Goal: Contribute content: Add original content to the website for others to see

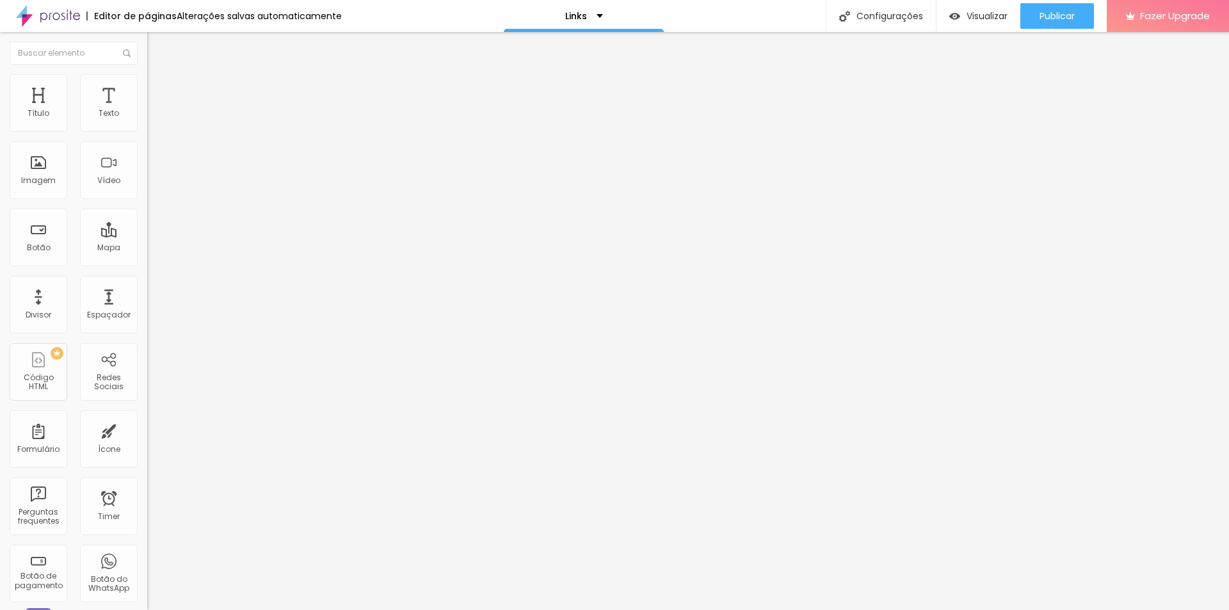
click at [147, 110] on span "Trocar imagem" at bounding box center [182, 104] width 70 height 11
click at [1064, 15] on span "Publicar" at bounding box center [1057, 16] width 35 height 10
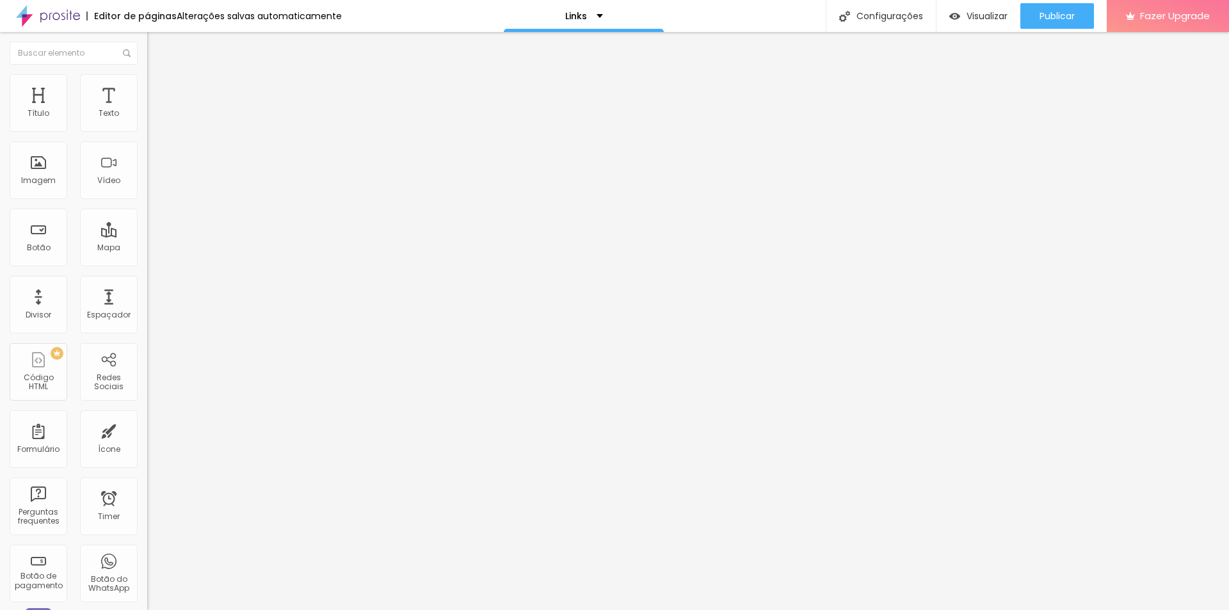
click at [147, 264] on input "[URL][DOMAIN_NAME]" at bounding box center [224, 257] width 154 height 13
paste input "solisfotografias.smugmug"
type input "[URL][DOMAIN_NAME]"
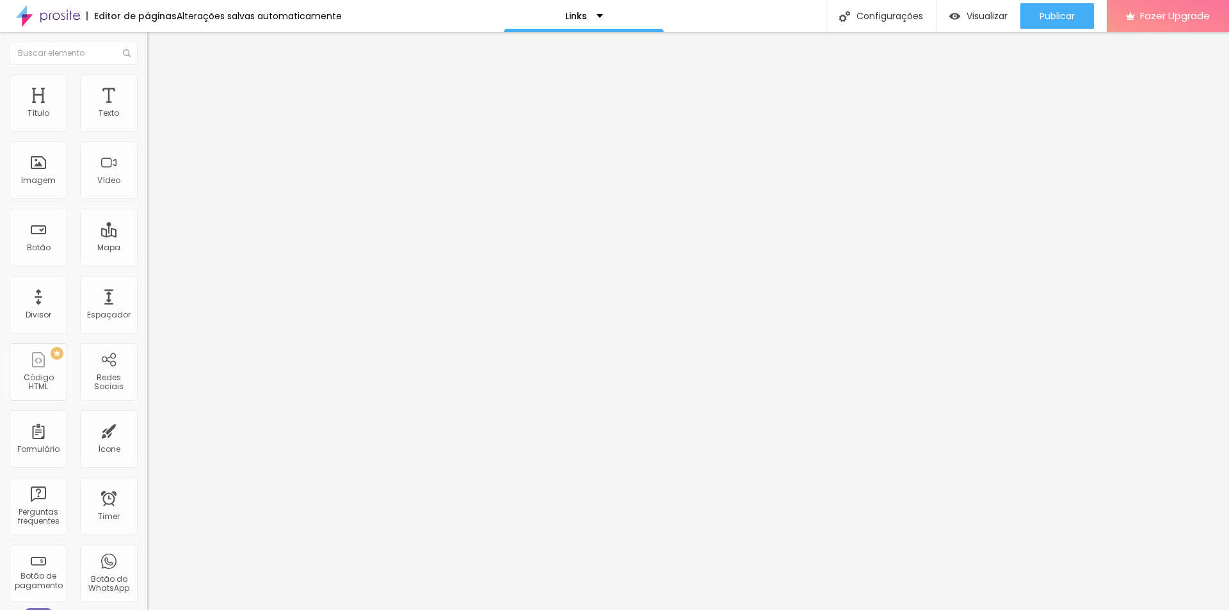
click at [147, 264] on input "[URL][DOMAIN_NAME]" at bounding box center [224, 257] width 154 height 13
click at [147, 262] on input "[URL][DOMAIN_NAME]" at bounding box center [224, 257] width 154 height 13
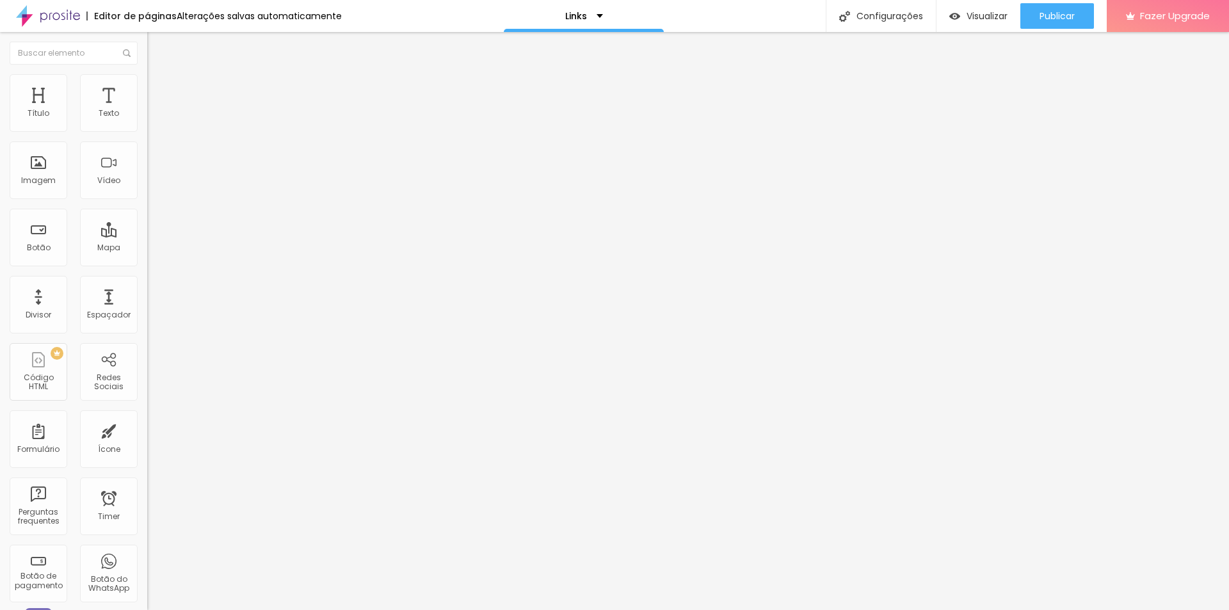
paste input "solisfotografias/"
type input "[URL][DOMAIN_NAME]"
click at [1048, 12] on span "Publicar" at bounding box center [1057, 16] width 35 height 10
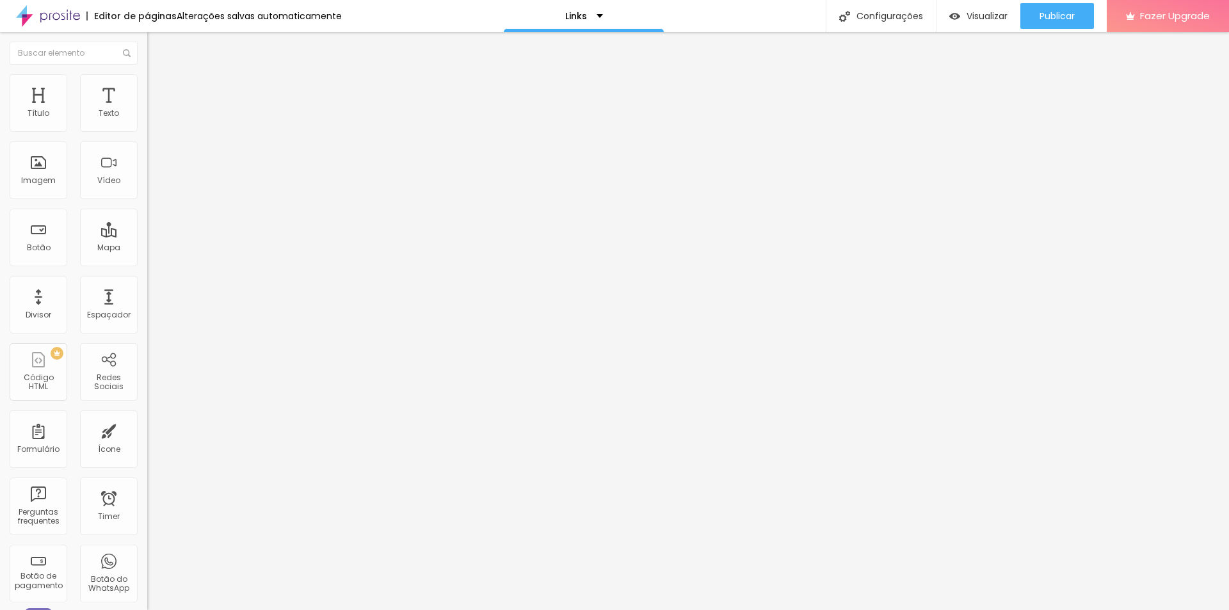
click at [147, 76] on img at bounding box center [153, 80] width 12 height 12
click at [147, 87] on li "Avançado" at bounding box center [220, 93] width 147 height 13
click at [147, 72] on img at bounding box center [153, 67] width 12 height 12
